Goal: Check status: Check status

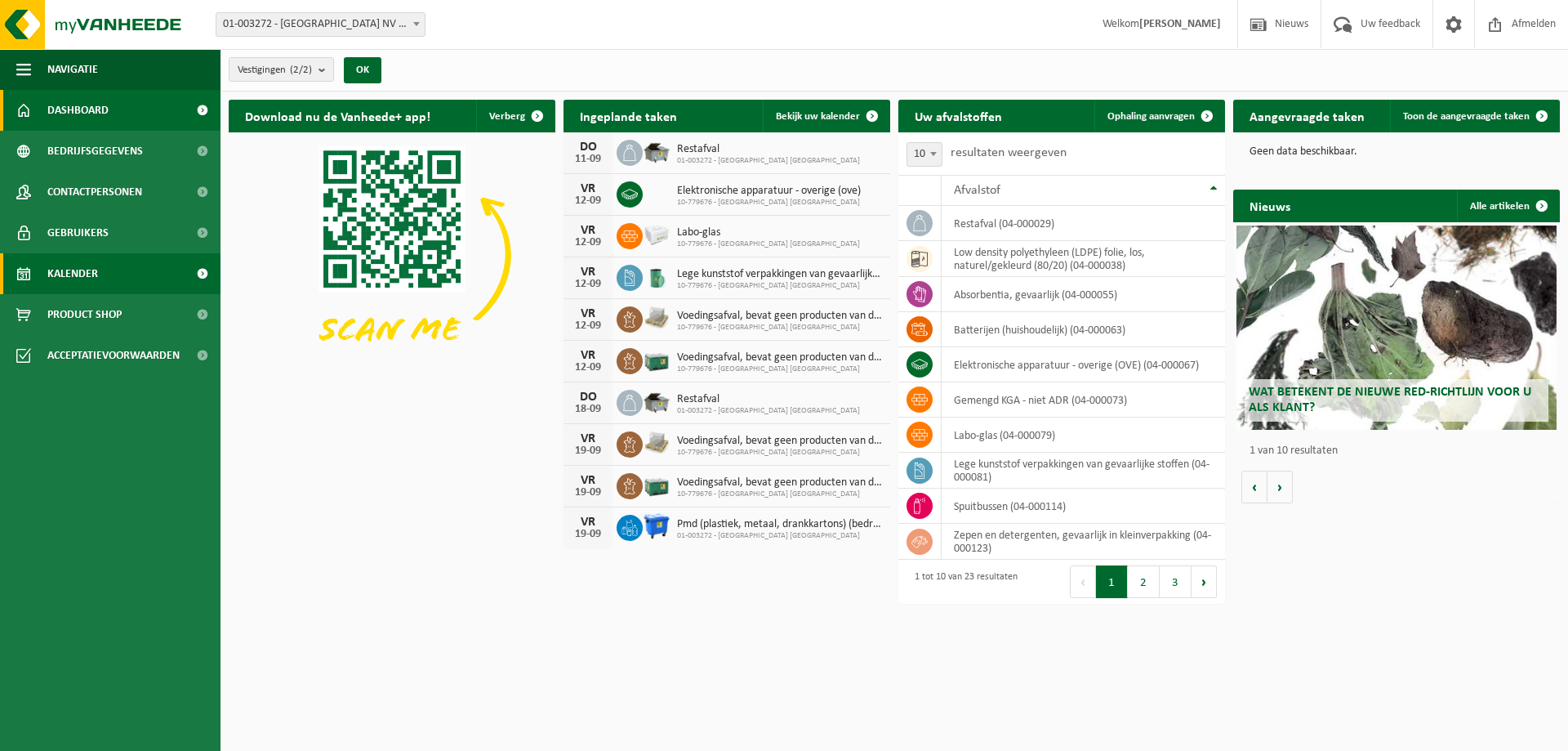
click at [100, 271] on link "Kalender" at bounding box center [110, 273] width 220 height 41
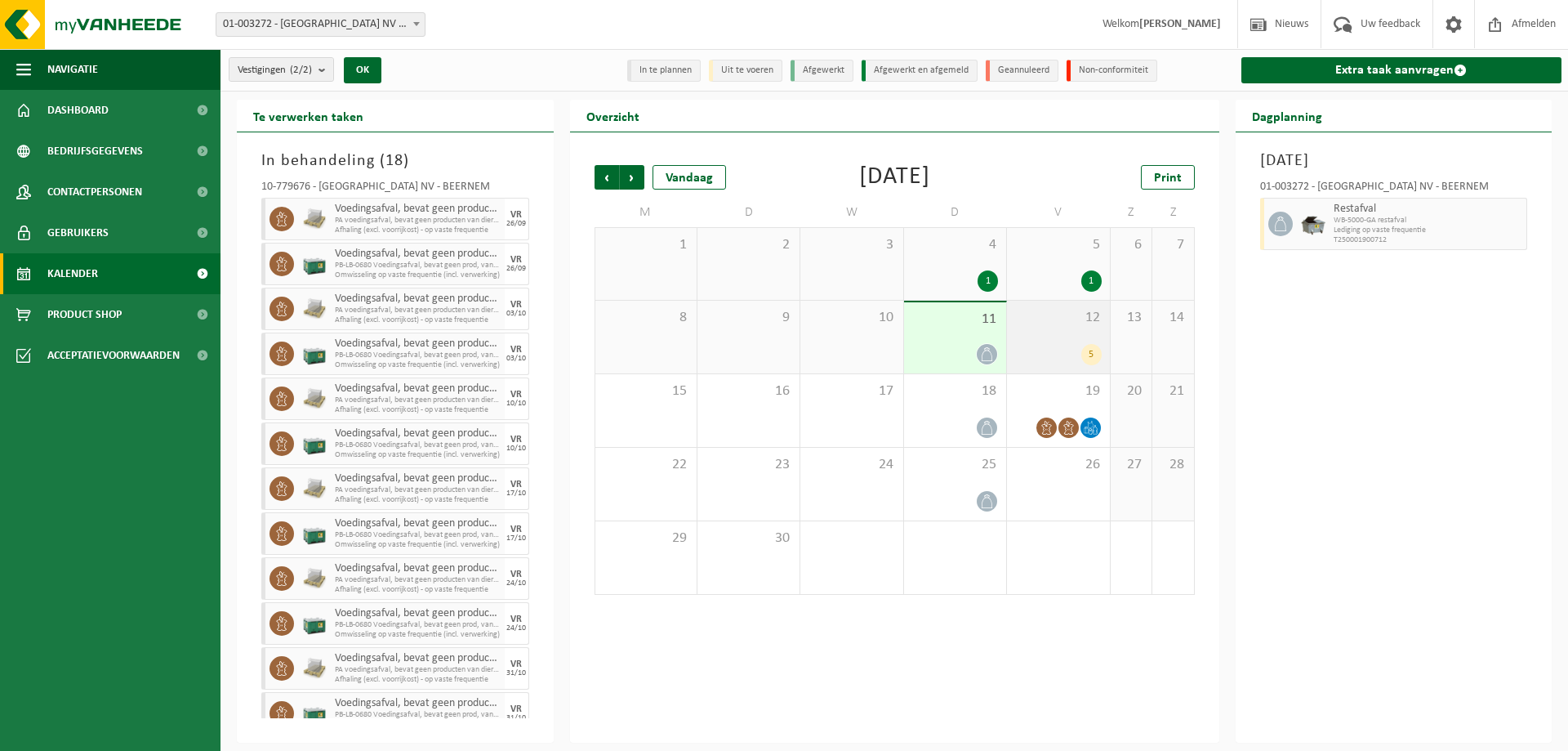
click at [1076, 331] on div "12 5" at bounding box center [1058, 336] width 102 height 73
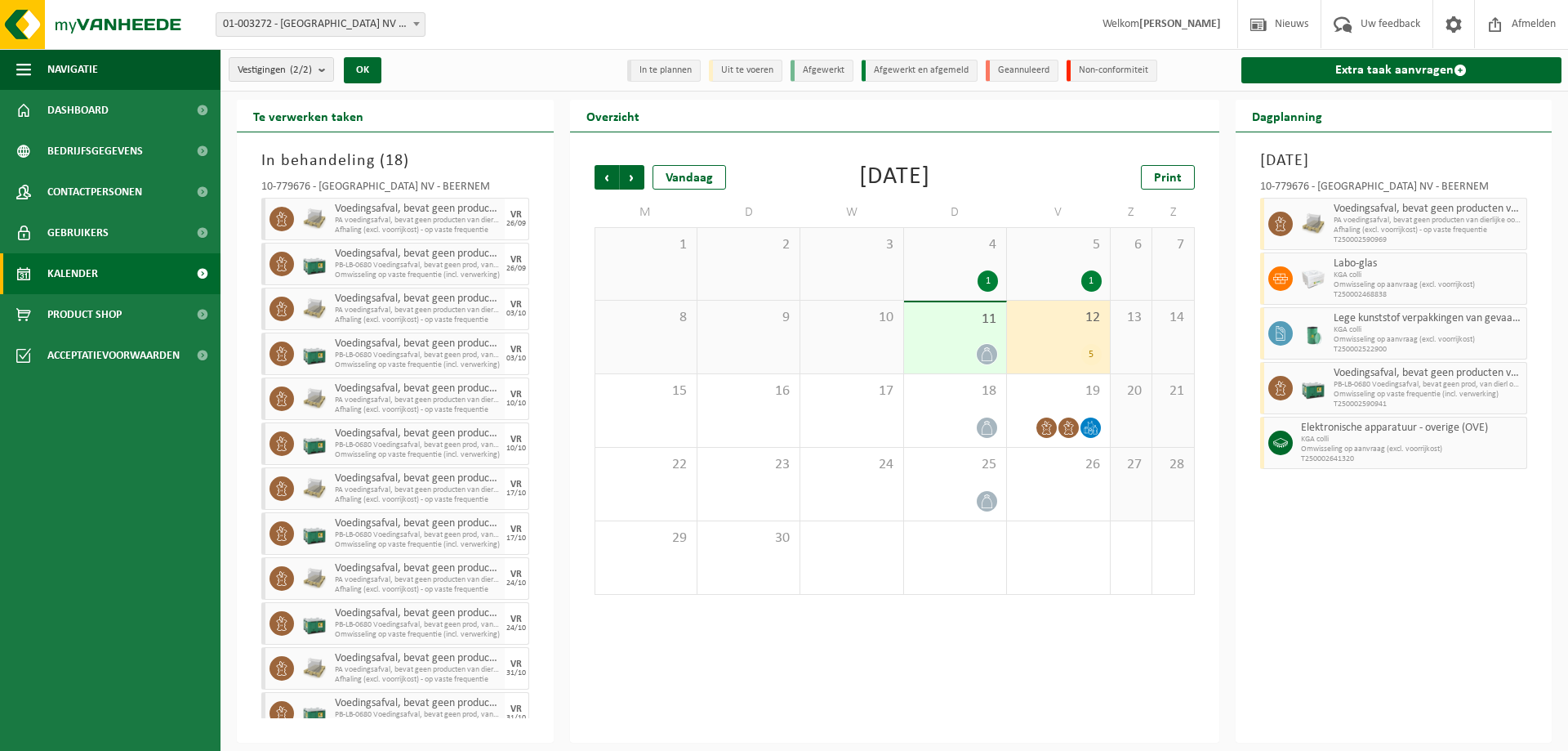
click at [497, 58] on div "Vestigingen (2/2) Alles selecteren Alles deselecteren Actieve selecteren BELGOS…" at bounding box center [389, 70] width 337 height 35
click at [558, 54] on div "Vestigingen (2/2) Alles selecteren Alles deselecteren Actieve selecteren BELGOS…" at bounding box center [894, 70] width 1348 height 42
click at [551, 61] on div "Vestigingen (2/2) Alles selecteren Alles deselecteren Actieve selecteren BELGOS…" at bounding box center [389, 70] width 337 height 35
click at [475, 51] on div "Vestigingen (2/2) Alles selecteren Alles deselecteren Actieve selecteren BELGOS…" at bounding box center [894, 70] width 1348 height 42
click at [509, 47] on div "Vestiging: 01-003272 - BELGOSUC NV - BEERNEM 10-779676 - BELGOSUC NV - BEERNEM …" at bounding box center [784, 25] width 1568 height 50
